Goal: Navigation & Orientation: Understand site structure

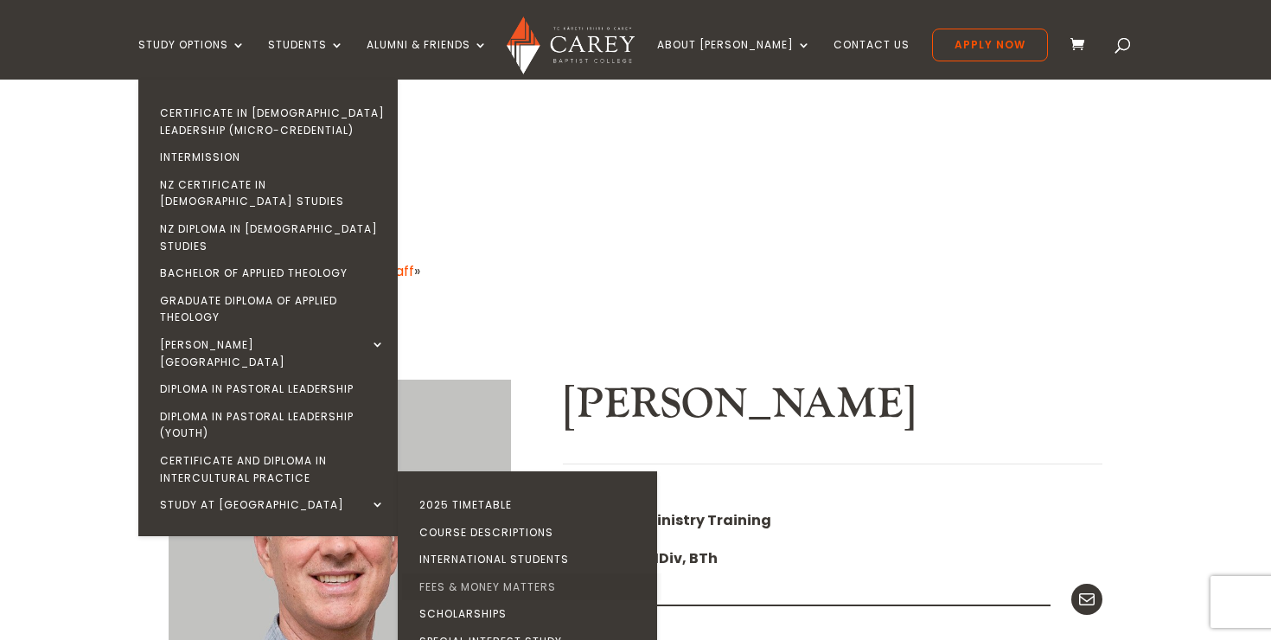
scroll to position [135, 0]
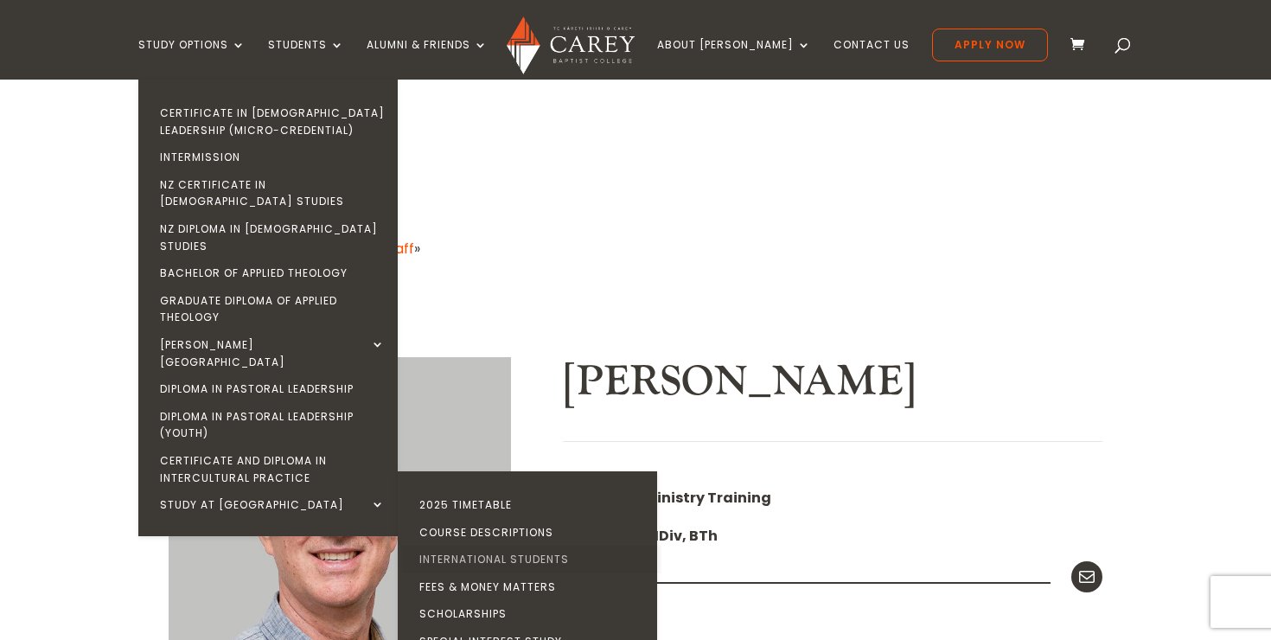
click at [514, 546] on link "International Students" at bounding box center [531, 560] width 259 height 28
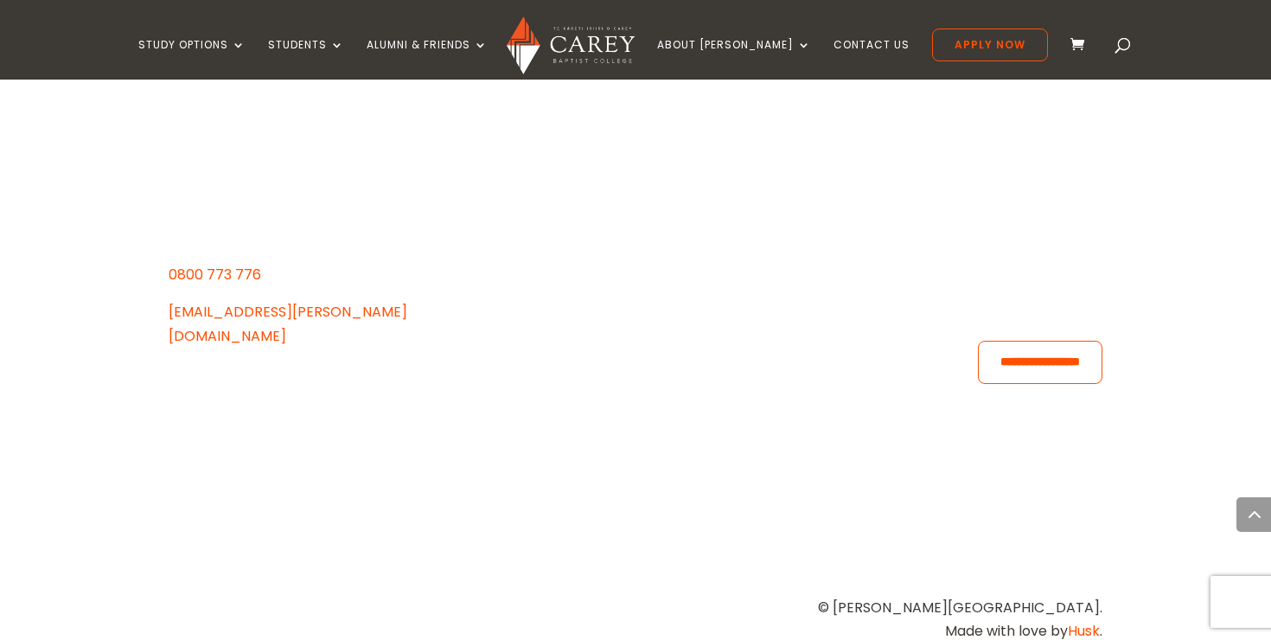
scroll to position [2010, 0]
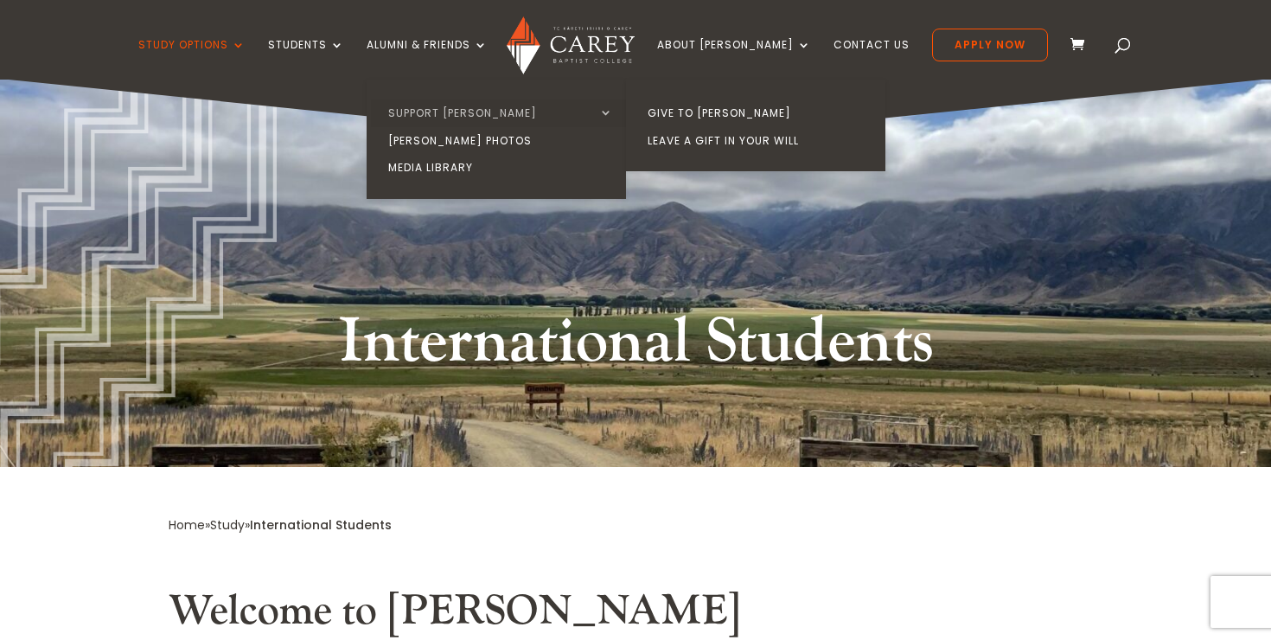
click at [505, 105] on link "Support [PERSON_NAME]" at bounding box center [500, 113] width 259 height 28
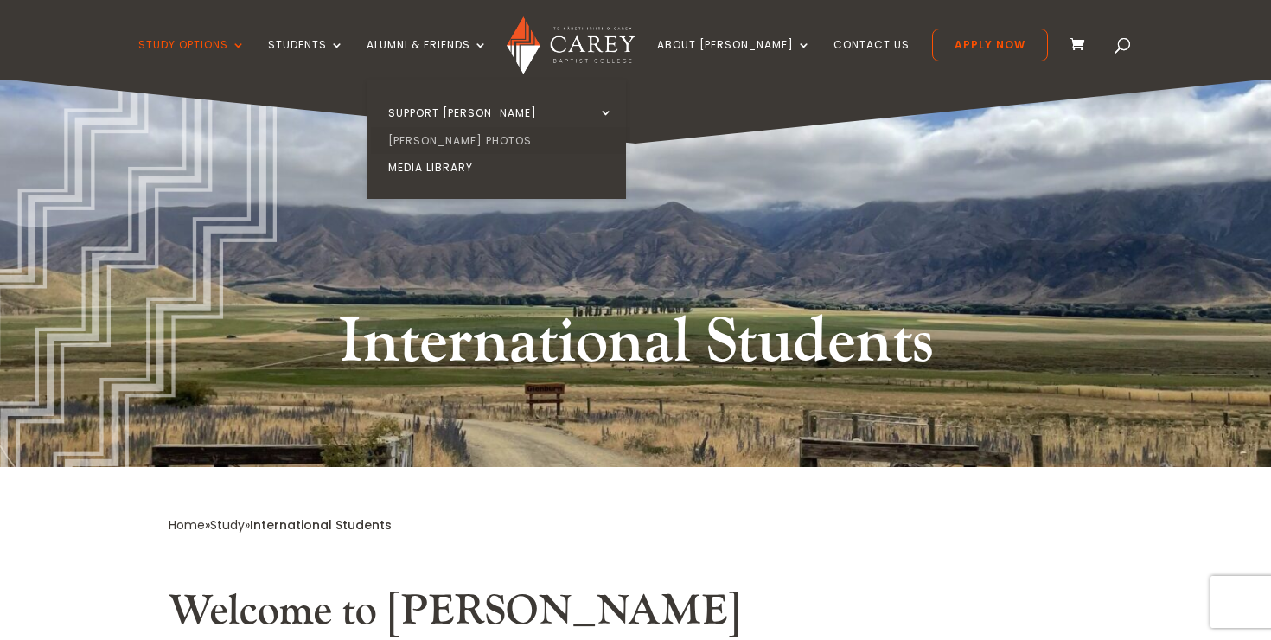
click at [496, 139] on link "[PERSON_NAME] Photos" at bounding box center [500, 141] width 259 height 28
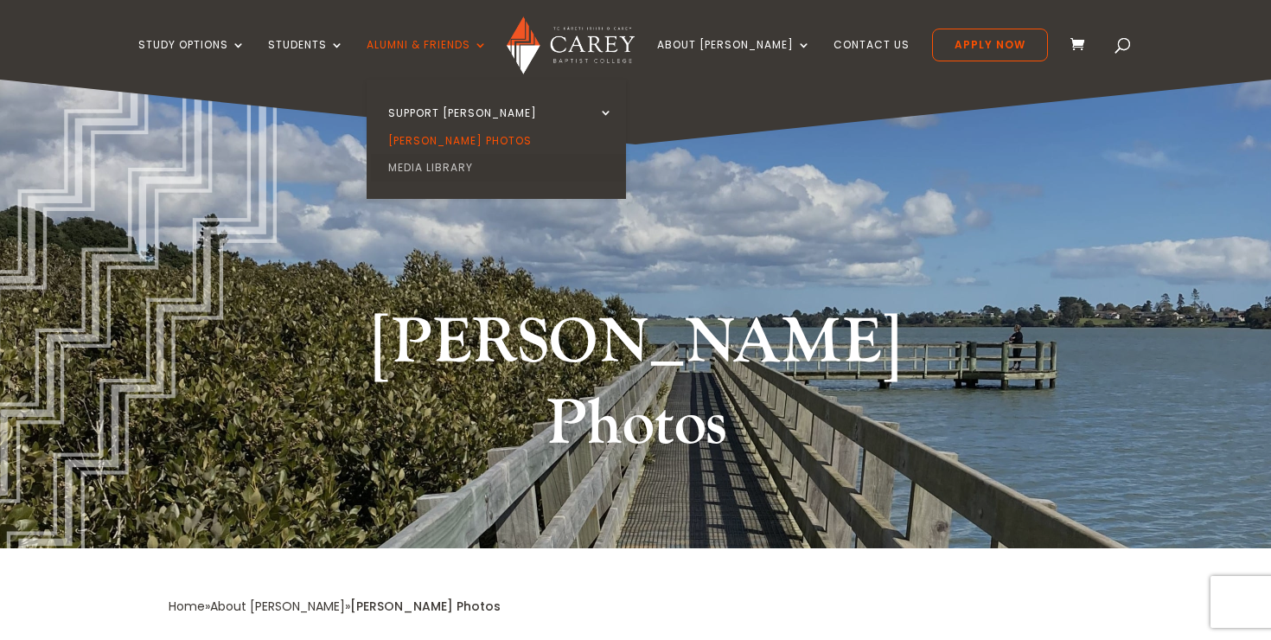
click at [466, 162] on link "Media Library" at bounding box center [500, 168] width 259 height 28
